Goal: Book appointment/travel/reservation

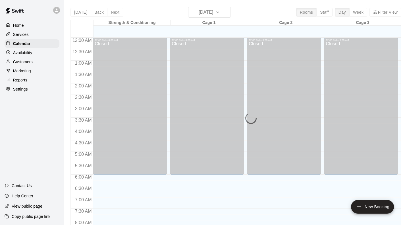
scroll to position [312, 0]
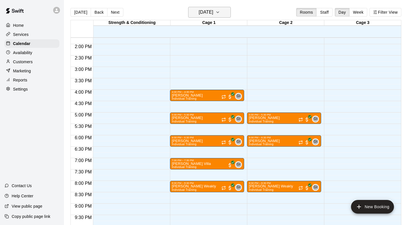
click at [220, 11] on icon "button" at bounding box center [218, 12] width 5 height 7
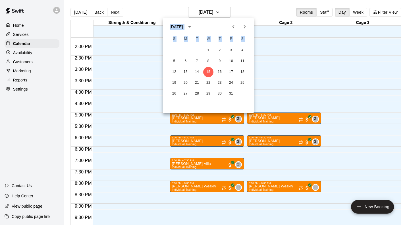
drag, startPoint x: 215, startPoint y: 46, endPoint x: 298, endPoint y: 28, distance: 84.9
click at [298, 28] on div "[DATE] S M T W T F S 1 2 3 4 5 6 7 8 9 10 11 12 13 14 15 16 17 18 19 20 21 22 2…" at bounding box center [204, 112] width 409 height 225
drag, startPoint x: 333, startPoint y: 22, endPoint x: 347, endPoint y: 17, distance: 15.1
click at [336, 22] on div at bounding box center [204, 112] width 409 height 225
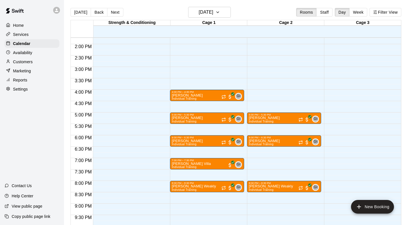
click at [350, 16] on div "[DATE] S M T W T F S 1 2 3 4 5 6 7 8 9 10 11 12 13 14 15 16 17 18 19 20 21 22 2…" at bounding box center [204, 112] width 409 height 225
click at [355, 16] on button "Week" at bounding box center [359, 12] width 18 height 9
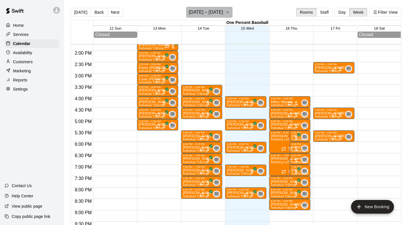
click at [227, 14] on icon "button" at bounding box center [228, 12] width 5 height 7
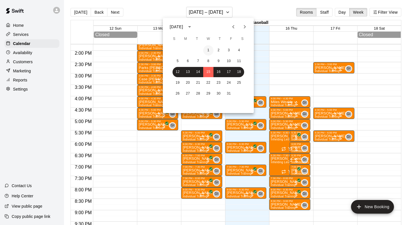
click at [209, 48] on button "1" at bounding box center [208, 50] width 10 height 10
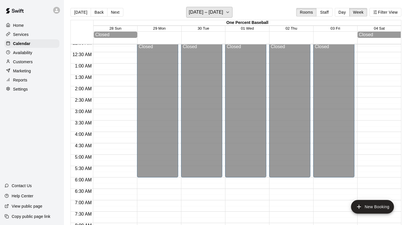
scroll to position [0, 0]
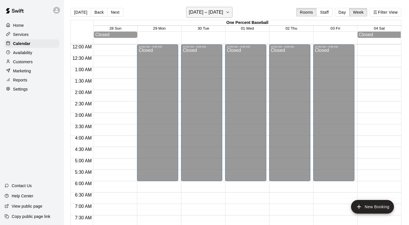
click at [208, 14] on h6 "[DATE] – [DATE]" at bounding box center [206, 12] width 34 height 8
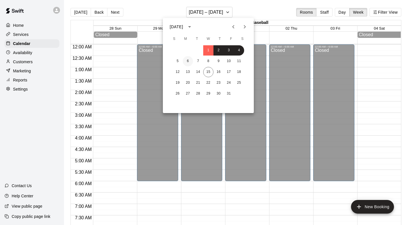
click at [187, 62] on button "6" at bounding box center [188, 61] width 10 height 10
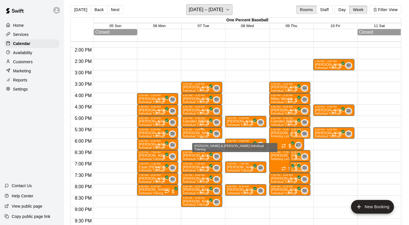
scroll to position [312, 0]
